Goal: Task Accomplishment & Management: Manage account settings

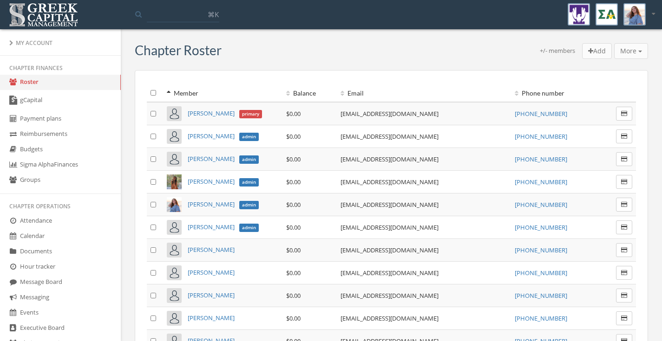
click at [59, 100] on link "gCapital" at bounding box center [60, 100] width 121 height 21
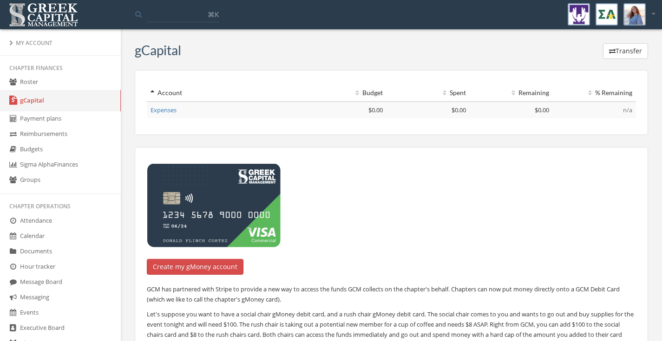
click at [36, 80] on link "Roster" at bounding box center [60, 82] width 121 height 15
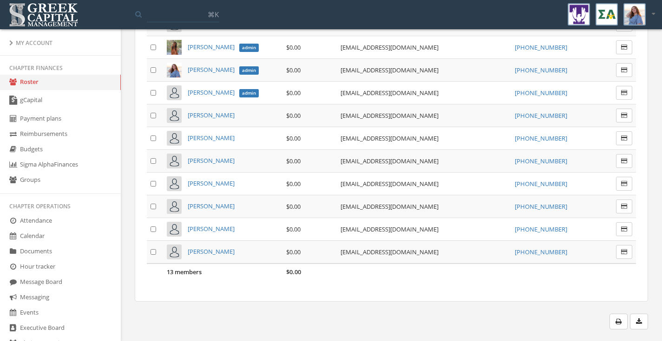
scroll to position [134, 0]
click at [63, 118] on link "Payment plans" at bounding box center [60, 118] width 121 height 15
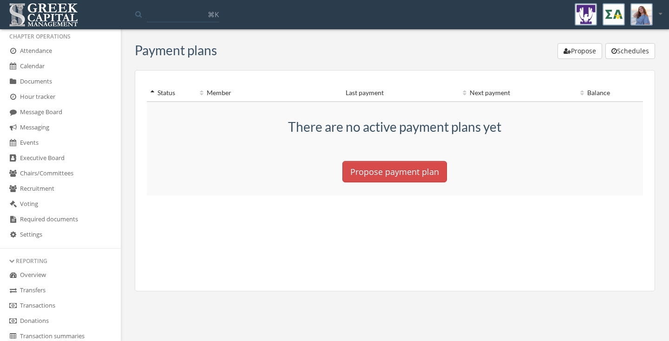
scroll to position [170, 0]
click at [45, 151] on link "Events" at bounding box center [60, 142] width 121 height 15
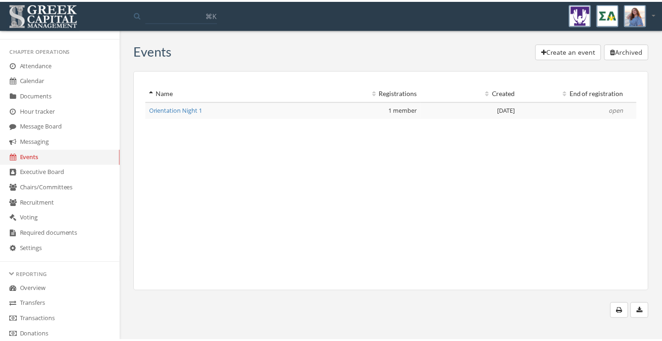
scroll to position [153, 0]
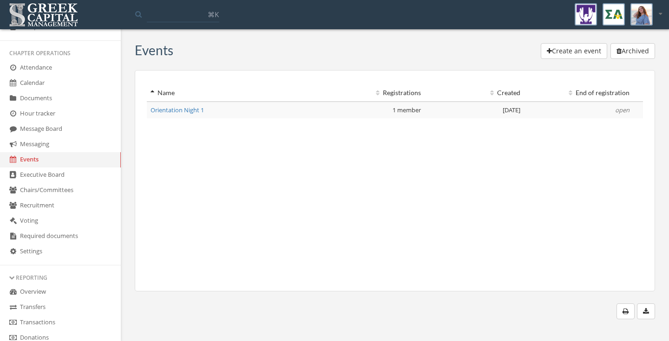
click at [36, 91] on link "Calendar" at bounding box center [60, 83] width 121 height 15
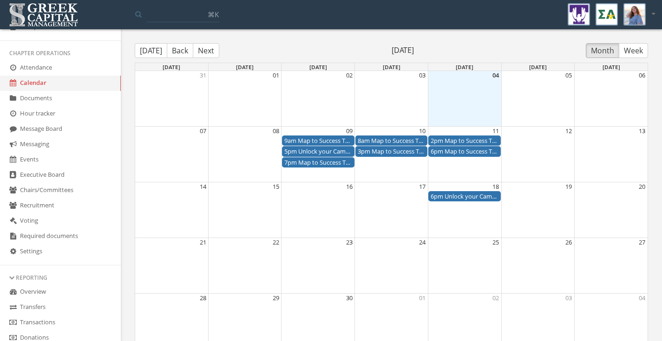
click at [459, 101] on div "Month View" at bounding box center [464, 98] width 73 height 55
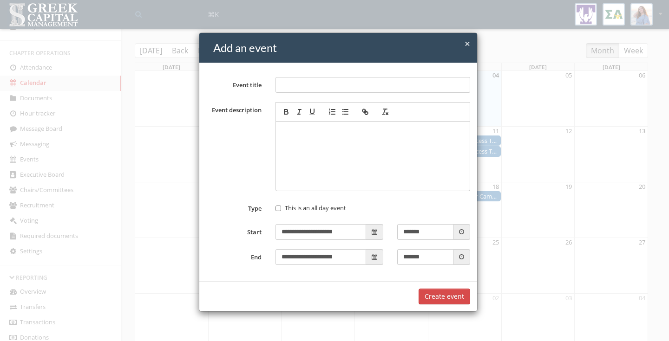
click at [465, 45] on span "×" at bounding box center [468, 43] width 6 height 13
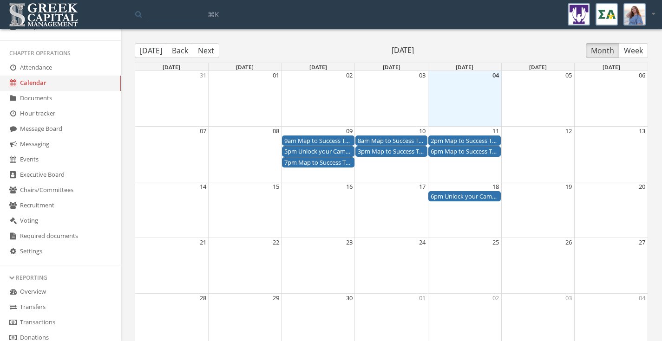
click at [471, 90] on div "Month View" at bounding box center [464, 98] width 73 height 55
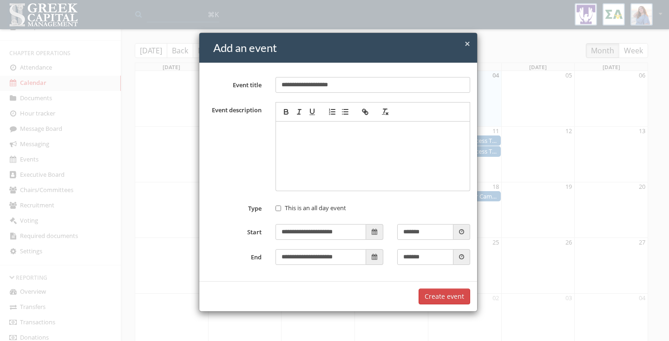
type input "**********"
click at [350, 130] on p at bounding box center [373, 131] width 185 height 10
click at [327, 231] on input "**********" at bounding box center [320, 232] width 91 height 16
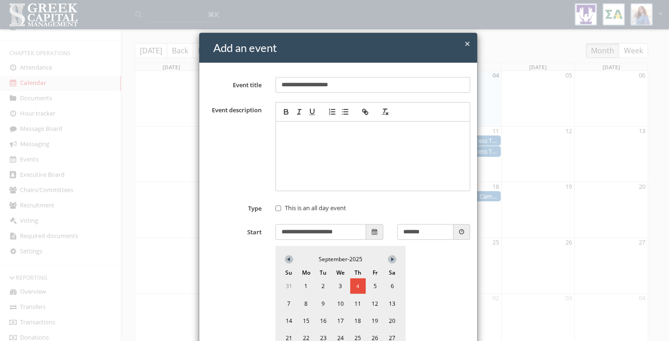
click at [353, 284] on span "4" at bounding box center [357, 286] width 15 height 15
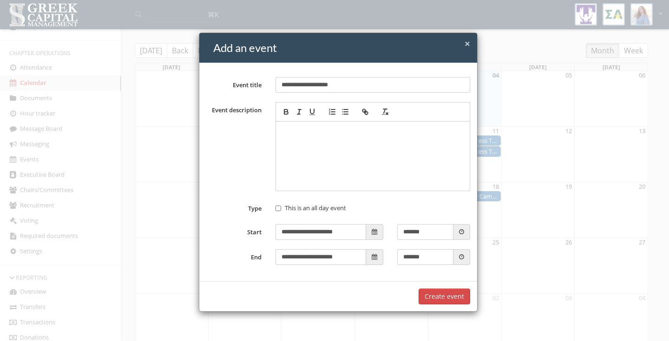
click at [403, 232] on input "*******" at bounding box center [425, 232] width 56 height 16
type input "*******"
click at [403, 259] on input "*******" at bounding box center [425, 257] width 56 height 16
type input "*******"
click at [297, 140] on div at bounding box center [373, 156] width 185 height 60
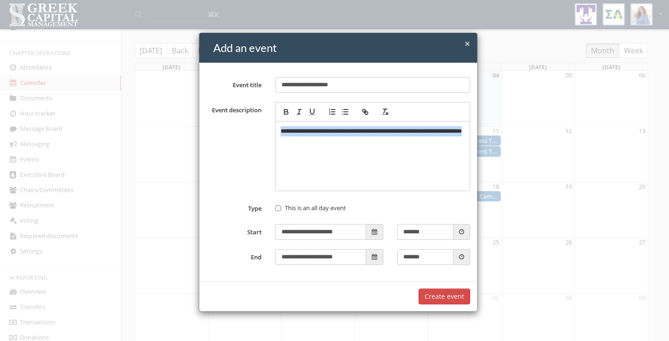
drag, startPoint x: 312, startPoint y: 143, endPoint x: 268, endPoint y: 128, distance: 46.1
click at [268, 128] on div "**********" at bounding box center [372, 146] width 209 height 89
click at [444, 298] on button "Create event" at bounding box center [445, 297] width 52 height 16
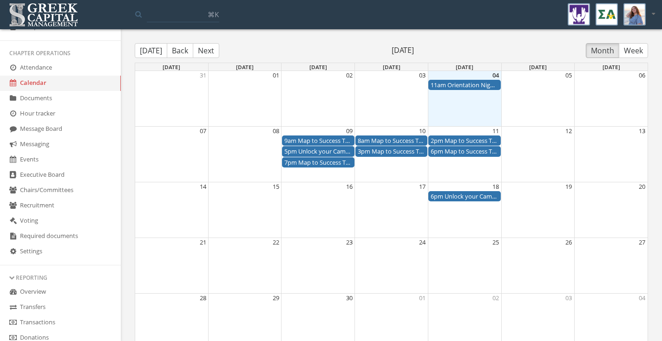
click at [458, 86] on div "11am Orientation Night #2" at bounding box center [465, 85] width 68 height 9
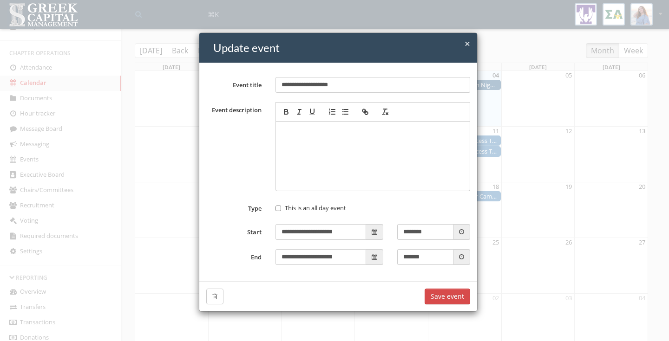
click at [453, 236] on span at bounding box center [461, 232] width 17 height 16
click at [459, 234] on icon at bounding box center [461, 232] width 5 height 6
click at [417, 234] on input "********" at bounding box center [425, 232] width 56 height 16
click at [426, 234] on input "********" at bounding box center [425, 232] width 56 height 16
type input "*"
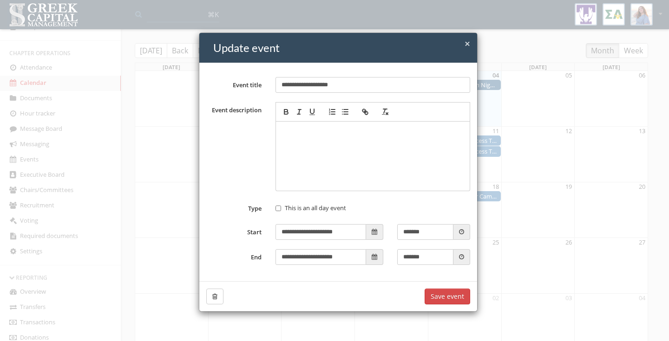
type input "*******"
click at [452, 300] on button "Save event" at bounding box center [448, 297] width 46 height 16
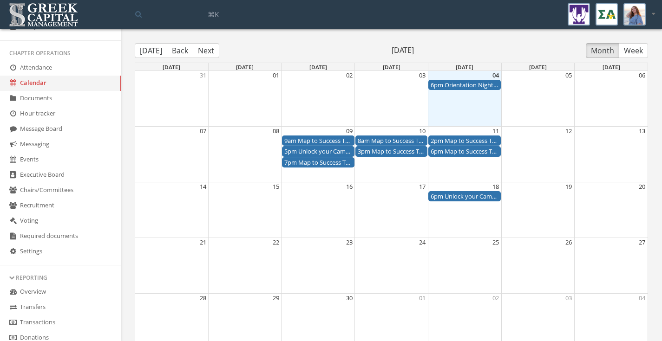
click at [314, 89] on div "Month View" at bounding box center [281, 85] width 293 height 11
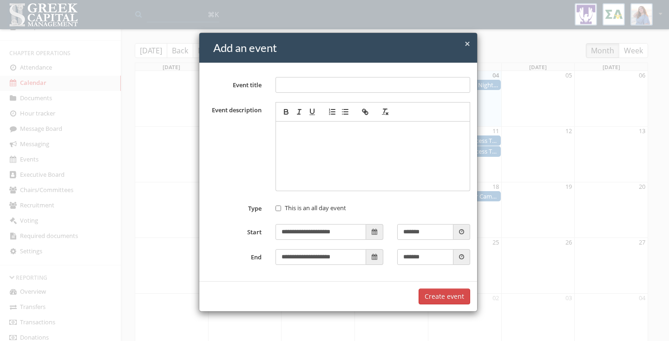
click at [465, 44] on span "×" at bounding box center [468, 43] width 6 height 13
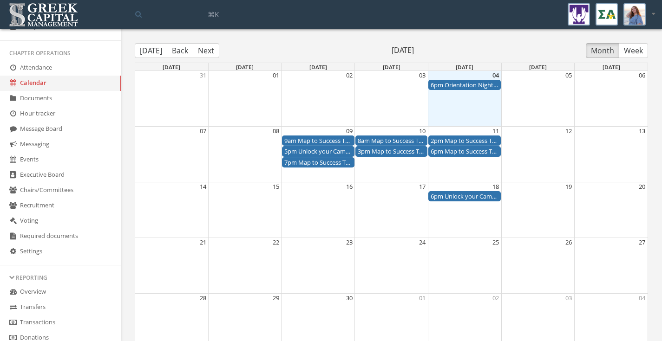
click at [60, 75] on link "Attendance" at bounding box center [60, 67] width 121 height 15
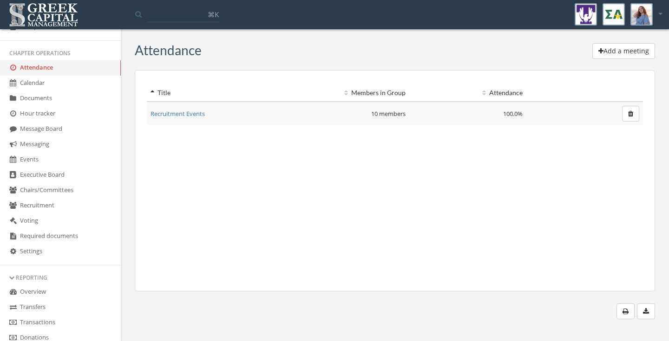
click at [186, 110] on link "Recruitment Events" at bounding box center [178, 114] width 54 height 8
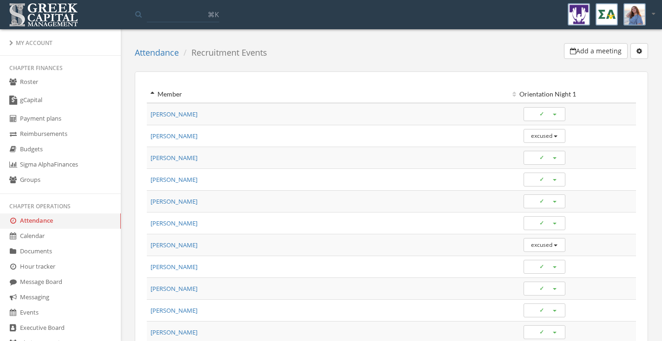
click at [39, 81] on link "Roster" at bounding box center [60, 82] width 121 height 15
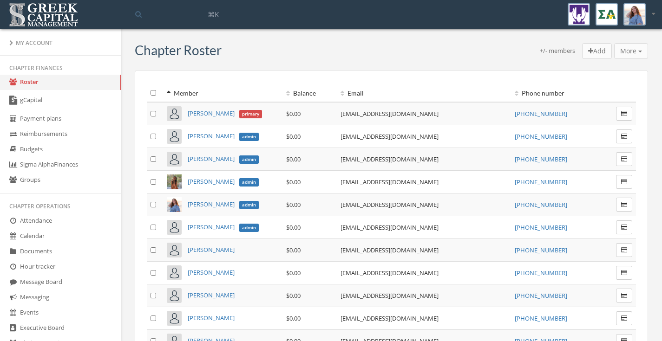
click at [42, 170] on link "Sigma Alpha Finances" at bounding box center [60, 164] width 121 height 15
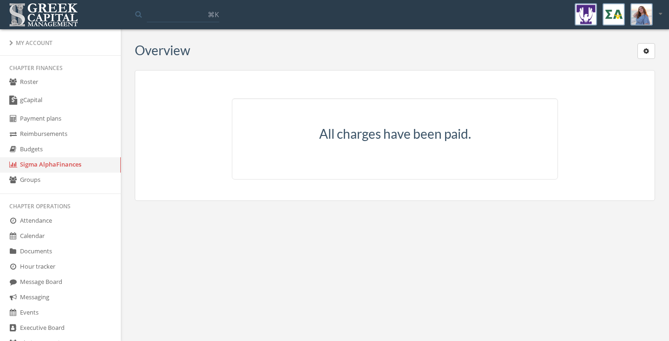
click at [43, 184] on link "Groups" at bounding box center [60, 180] width 121 height 15
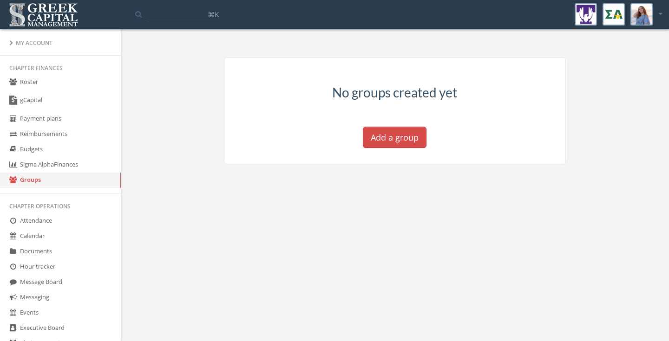
click at [39, 152] on link "Budgets" at bounding box center [60, 149] width 121 height 15
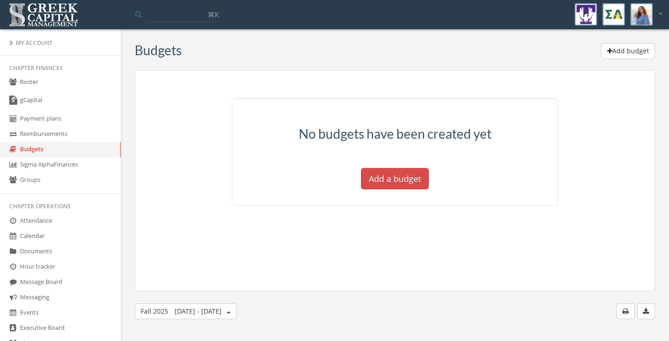
click at [43, 136] on link "Reimbursements" at bounding box center [60, 134] width 121 height 15
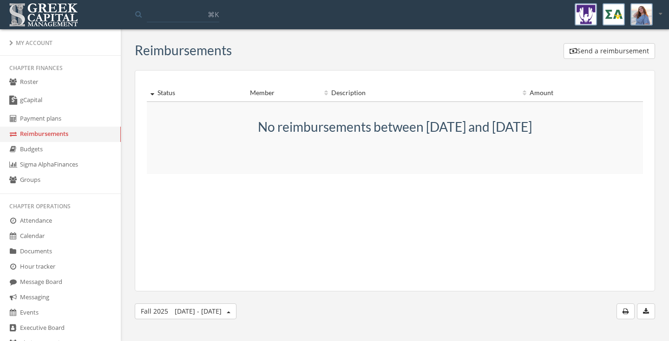
click at [44, 119] on link "Payment plans" at bounding box center [60, 118] width 121 height 15
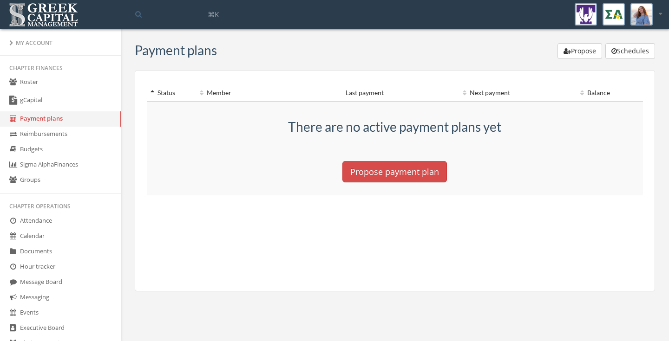
click at [45, 98] on link "gCapital" at bounding box center [60, 100] width 121 height 21
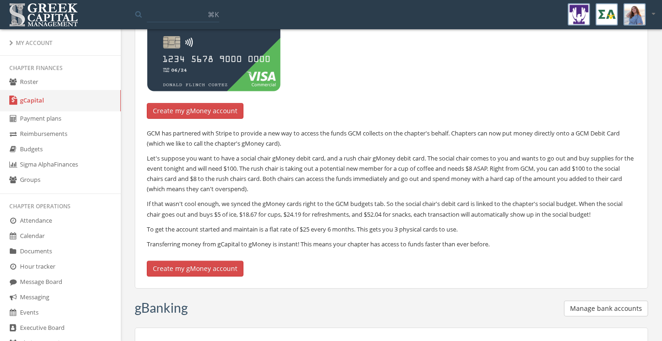
scroll to position [156, 0]
click at [63, 83] on link "Roster" at bounding box center [60, 82] width 121 height 15
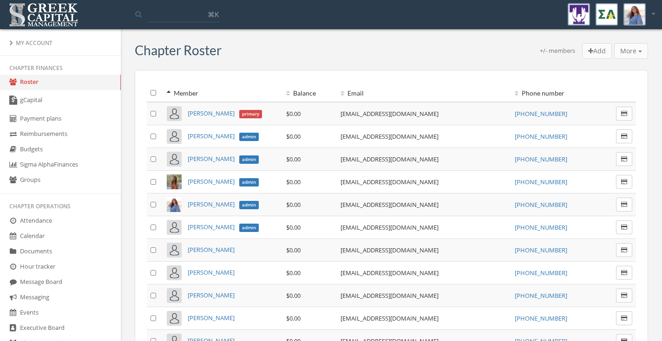
click at [9, 41] on li "My Account" at bounding box center [60, 42] width 121 height 13
click at [12, 42] on icon at bounding box center [11, 43] width 4 height 6
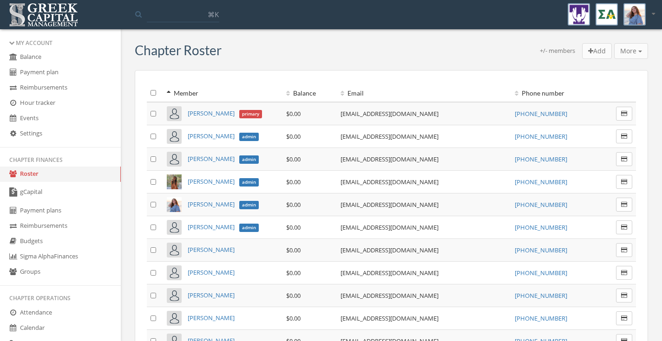
click at [12, 41] on div "My Account" at bounding box center [60, 43] width 102 height 8
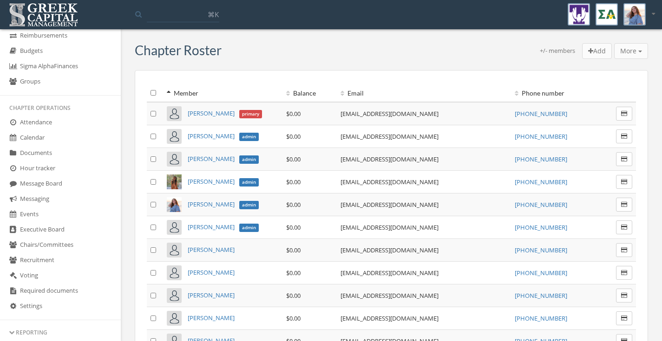
scroll to position [99, 0]
click at [46, 268] on link "Recruitment" at bounding box center [60, 259] width 121 height 15
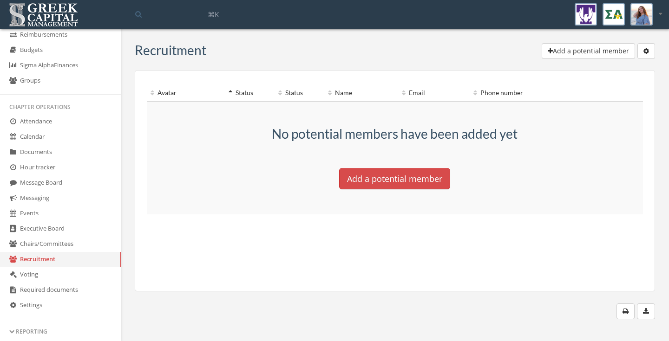
click at [44, 283] on link "Voting" at bounding box center [60, 275] width 121 height 15
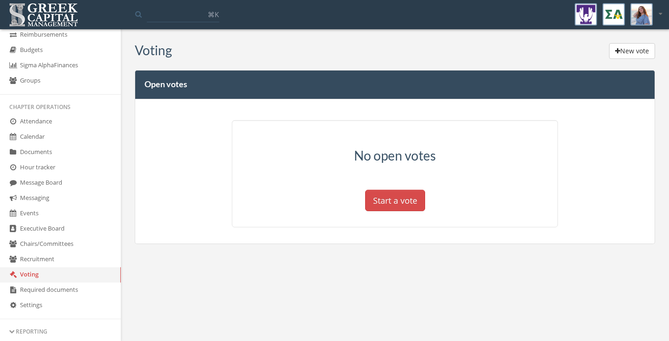
click at [52, 237] on link "Executive Board" at bounding box center [60, 229] width 121 height 15
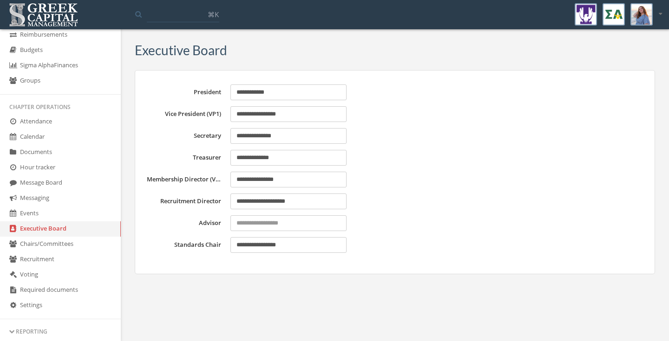
click at [49, 222] on link "Events" at bounding box center [60, 213] width 121 height 15
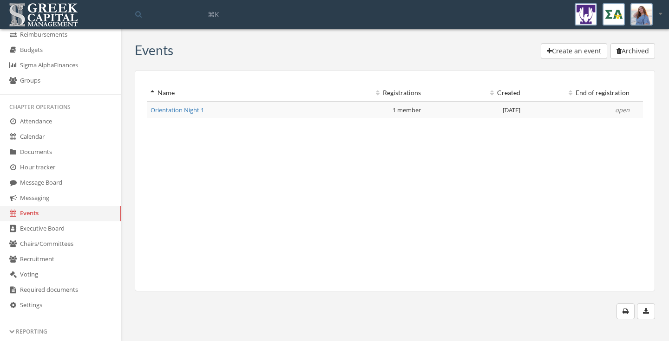
click at [179, 111] on span "Orientation Night 1" at bounding box center [177, 110] width 53 height 8
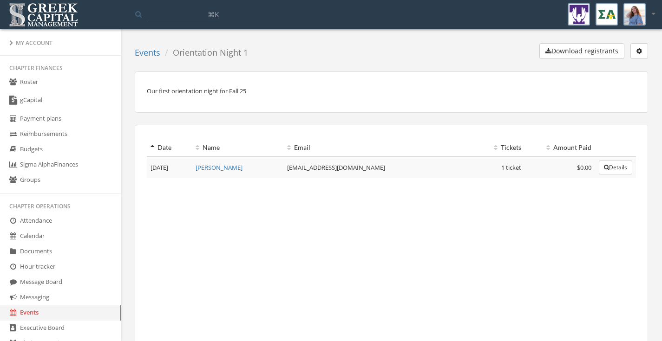
click at [39, 78] on link "Roster" at bounding box center [60, 82] width 121 height 15
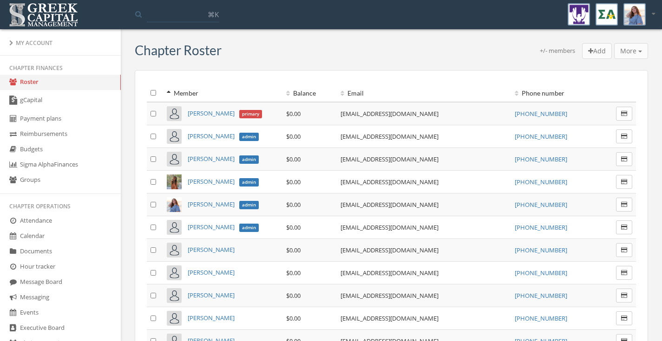
click at [52, 100] on link "gCapital" at bounding box center [60, 100] width 121 height 21
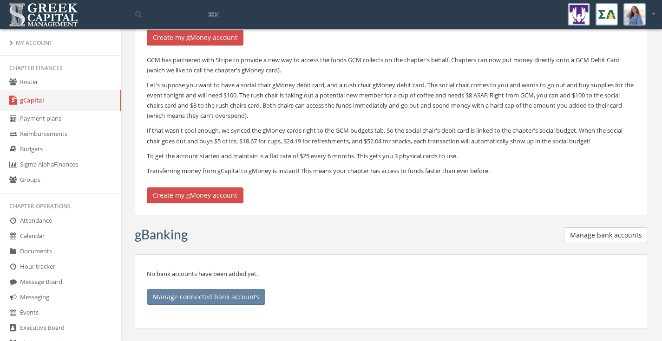
scroll to position [228, 0]
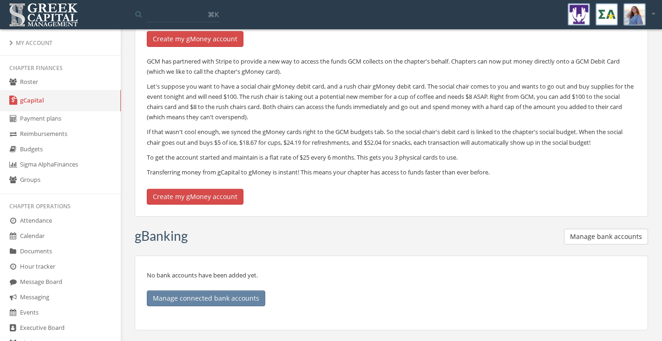
click at [634, 10] on img at bounding box center [634, 14] width 22 height 22
click at [617, 40] on link "My account" at bounding box center [624, 39] width 67 height 14
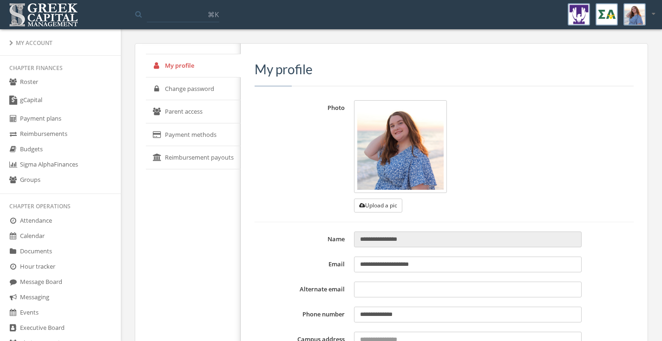
click at [200, 125] on link "Payment methods" at bounding box center [193, 135] width 95 height 23
